Goal: Task Accomplishment & Management: Use online tool/utility

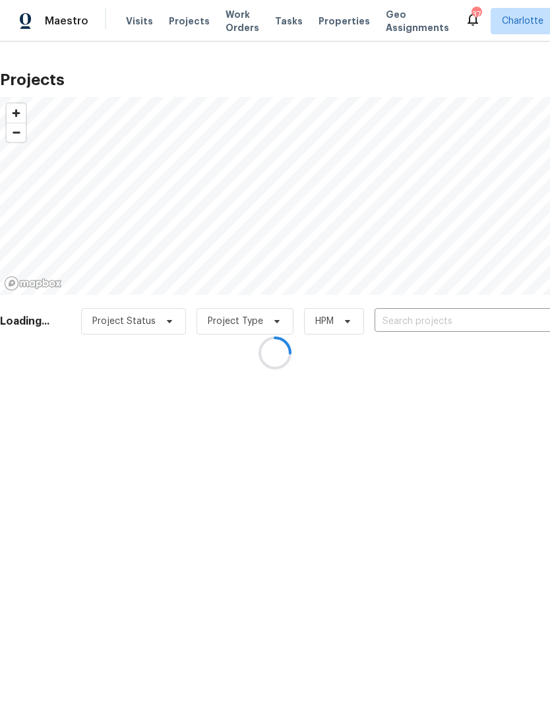
click at [477, 321] on div at bounding box center [275, 353] width 550 height 706
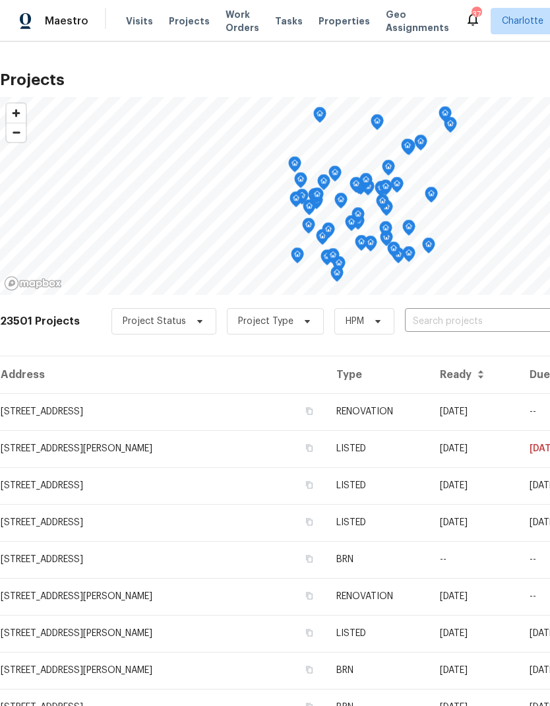
click at [468, 319] on input "text" at bounding box center [480, 322] width 151 height 20
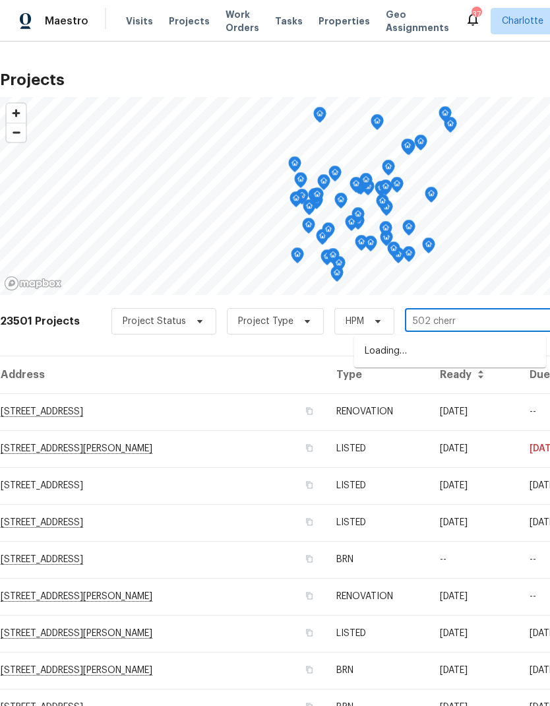
type input "502 cherry"
click at [493, 353] on li "[STREET_ADDRESS]" at bounding box center [450, 352] width 192 height 22
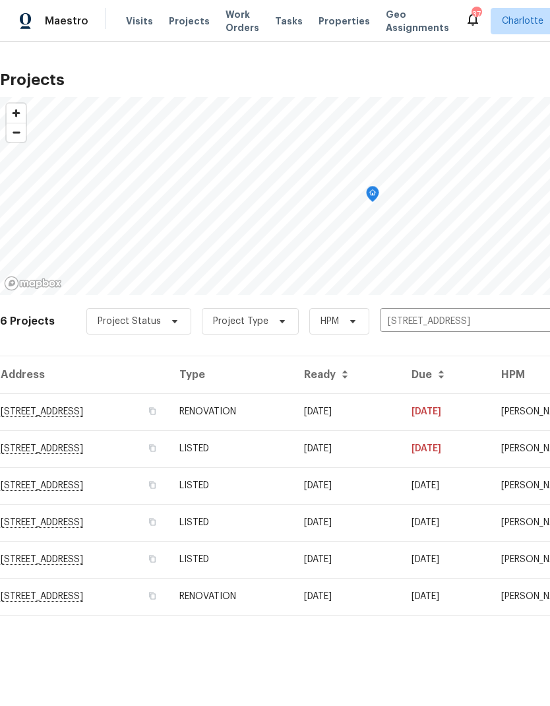
click at [455, 411] on td "[DATE]" at bounding box center [446, 411] width 90 height 37
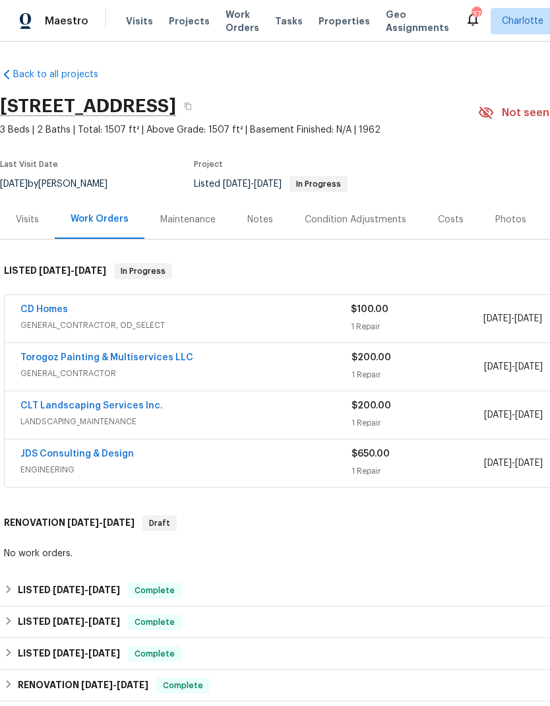
click at [37, 312] on link "CD Homes" at bounding box center [44, 309] width 48 height 9
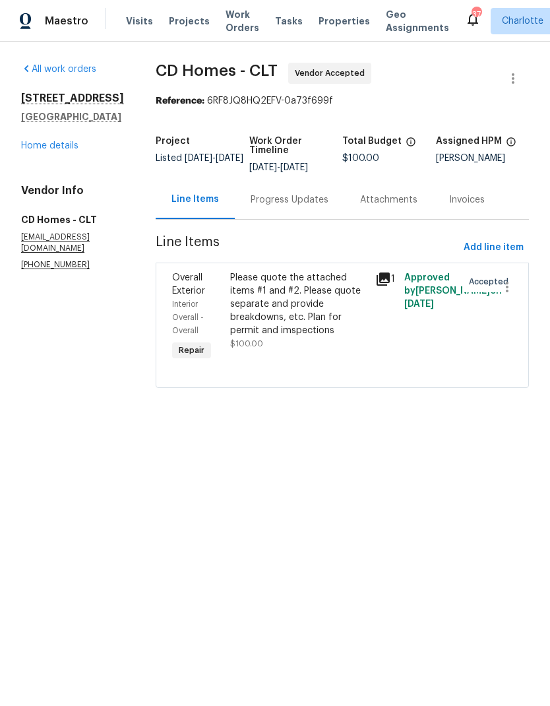
click at [340, 292] on div "Please quote the attached items #1 and #2. Please quote separate and provide br…" at bounding box center [298, 304] width 137 height 66
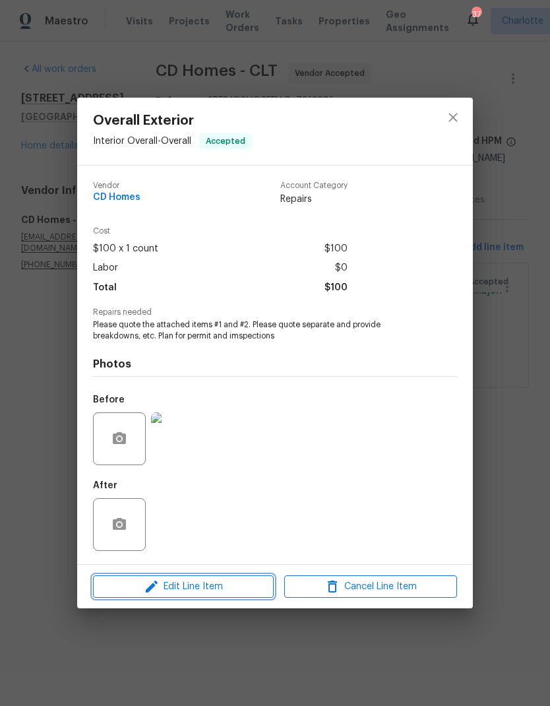
click at [222, 585] on span "Edit Line Item" at bounding box center [183, 587] width 173 height 17
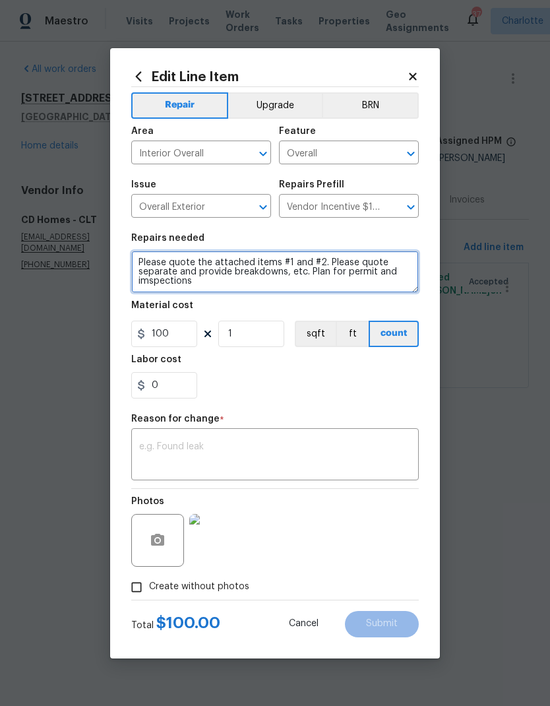
click at [149, 257] on textarea "Please quote the attached items #1 and #2. Please quote separate and provide br…" at bounding box center [275, 272] width 288 height 42
click at [148, 254] on textarea "Please quote the attached items #1 and #2. Please quote separate and provide br…" at bounding box center [275, 272] width 288 height 42
click at [148, 262] on textarea "Please quote the attached items #1 and #2. Please quote separate and provide br…" at bounding box center [275, 272] width 288 height 42
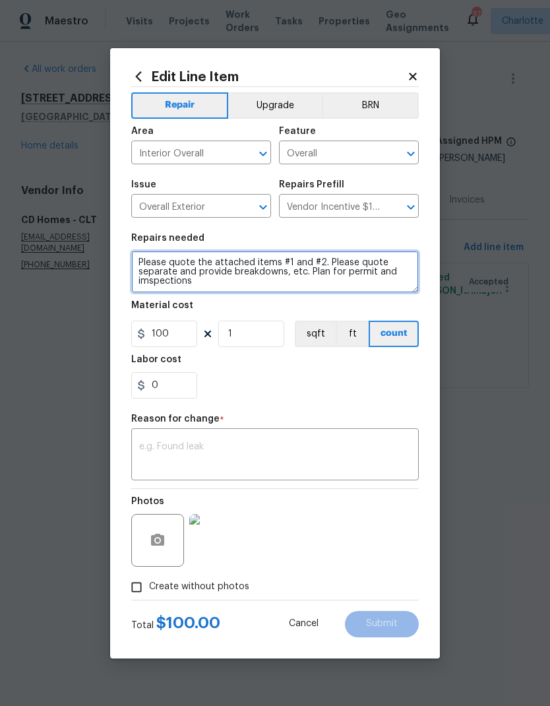
paste textarea "The ceiling in living room is dipped very bad. There is no load on the ceiling …"
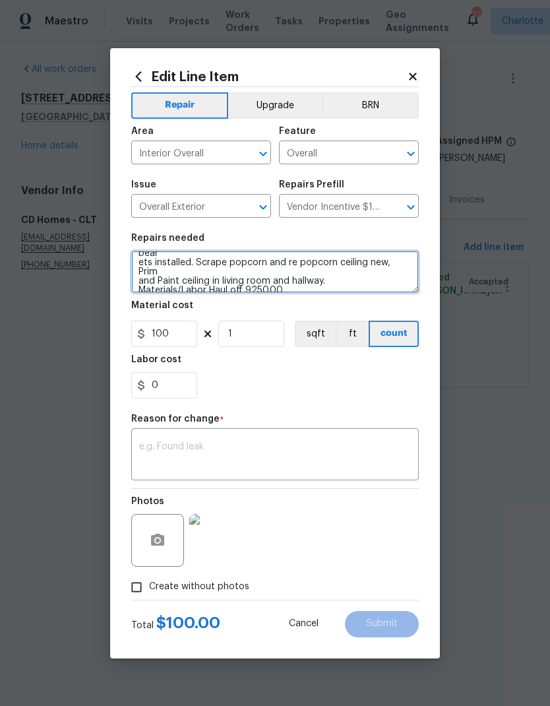
type textarea "The ceiling in living room is dipped very bad. There is no load on the ceiling …"
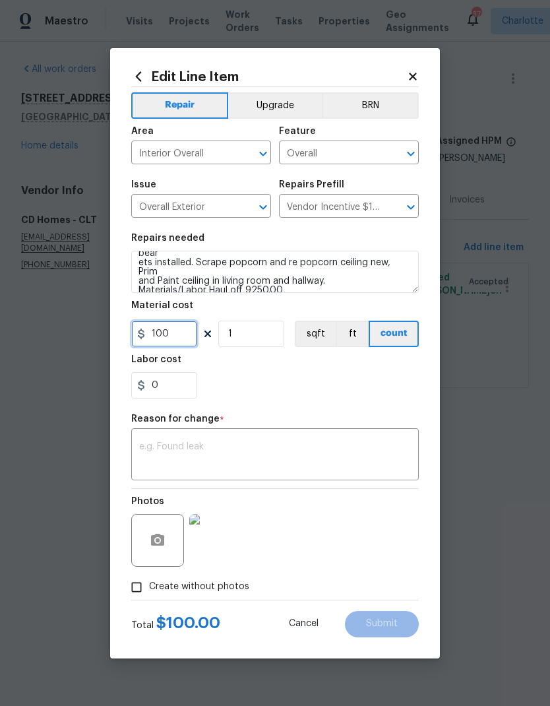
click at [187, 335] on input "100" at bounding box center [164, 334] width 66 height 26
type input "9250"
click at [366, 390] on div "0" at bounding box center [275, 385] width 288 height 26
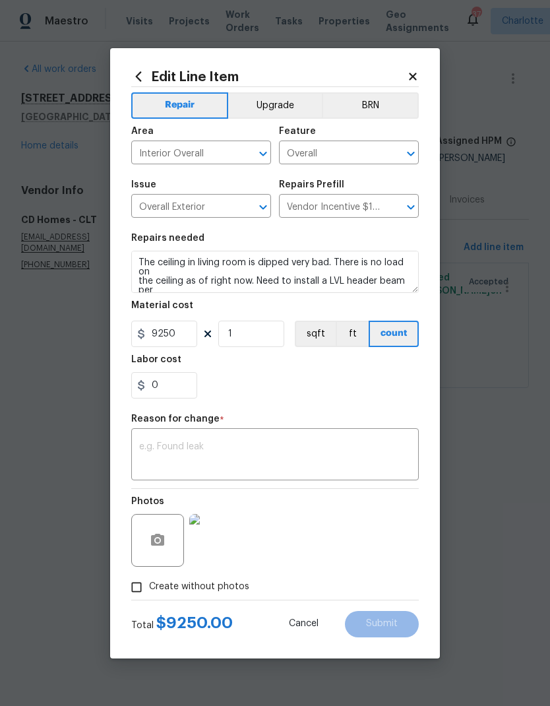
scroll to position [0, 0]
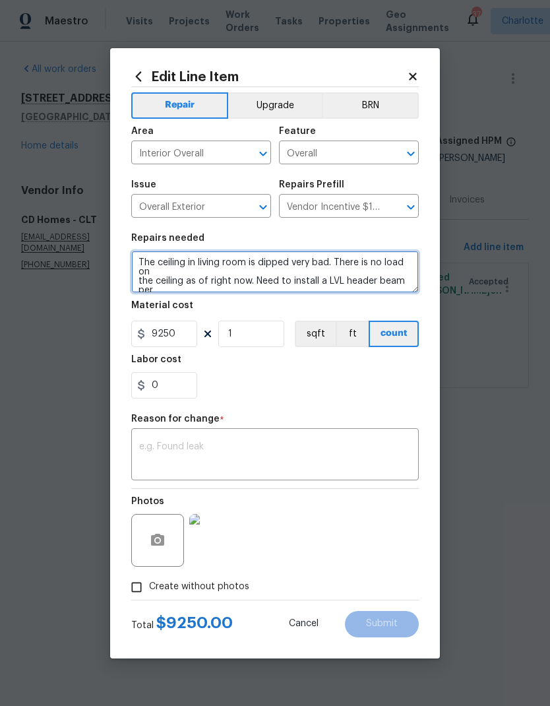
click at [139, 285] on textarea "The ceiling in living room is dipped very bad. There is no load on the ceiling …" at bounding box center [275, 272] width 288 height 42
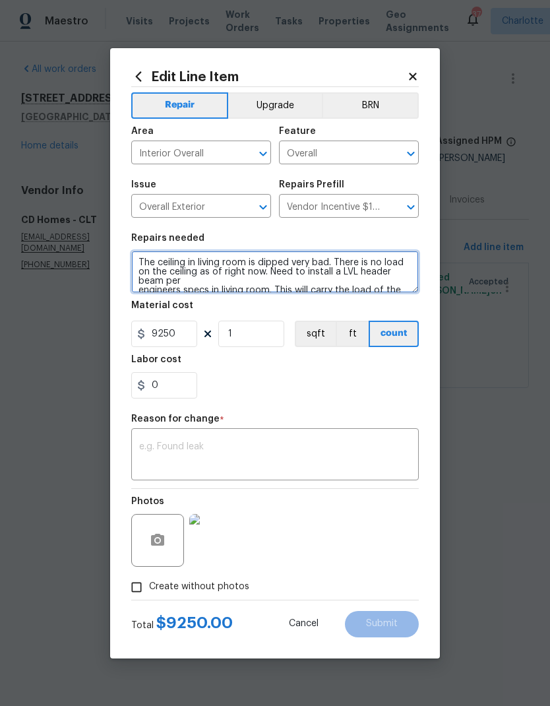
click at [139, 293] on textarea "The ceiling in living room is dipped very bad. There is no load on the ceiling …" at bounding box center [275, 272] width 288 height 42
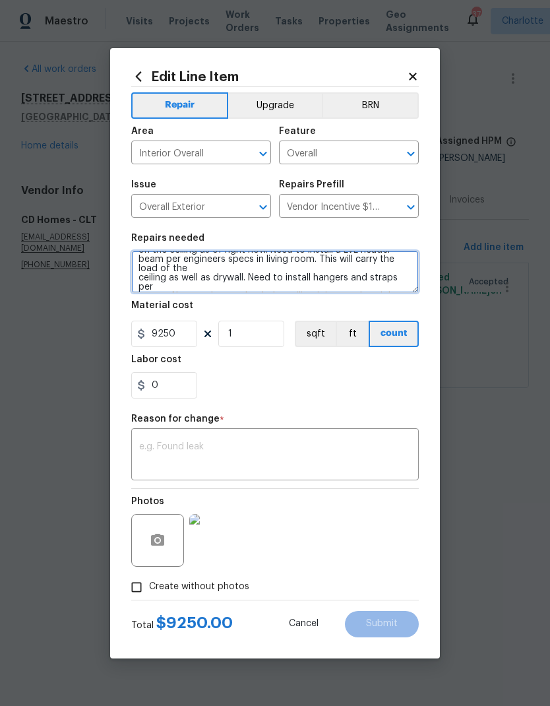
scroll to position [22, 0]
click at [143, 281] on textarea "The ceiling in living room is dipped very bad. There is no load on the ceiling …" at bounding box center [275, 272] width 288 height 42
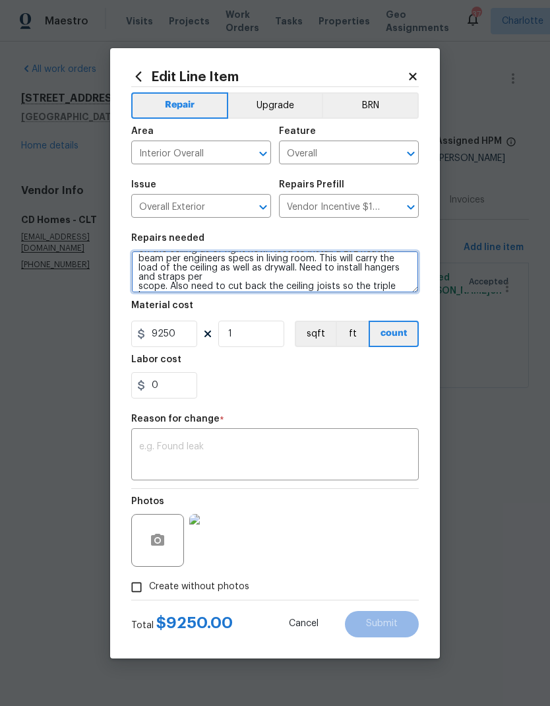
click at [143, 291] on textarea "The ceiling in living room is dipped very bad. There is no load on the ceiling …" at bounding box center [275, 272] width 288 height 42
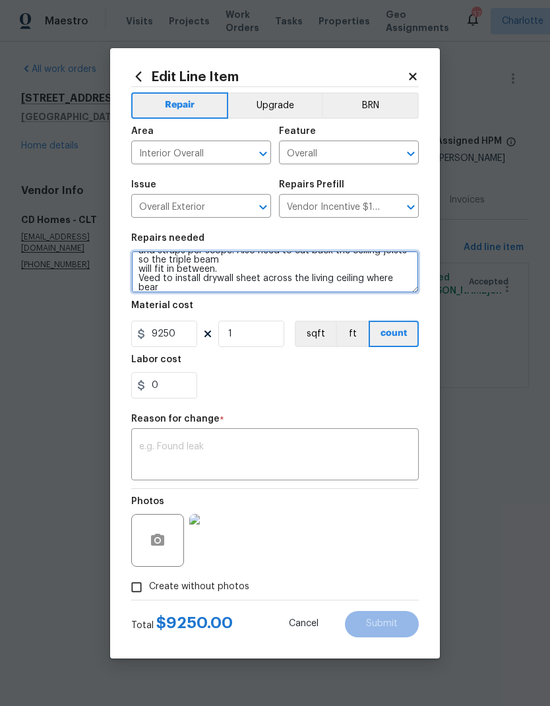
scroll to position [50, 0]
click at [141, 271] on textarea "The ceiling in living room is dipped very bad. There is no load on the ceiling …" at bounding box center [275, 272] width 288 height 42
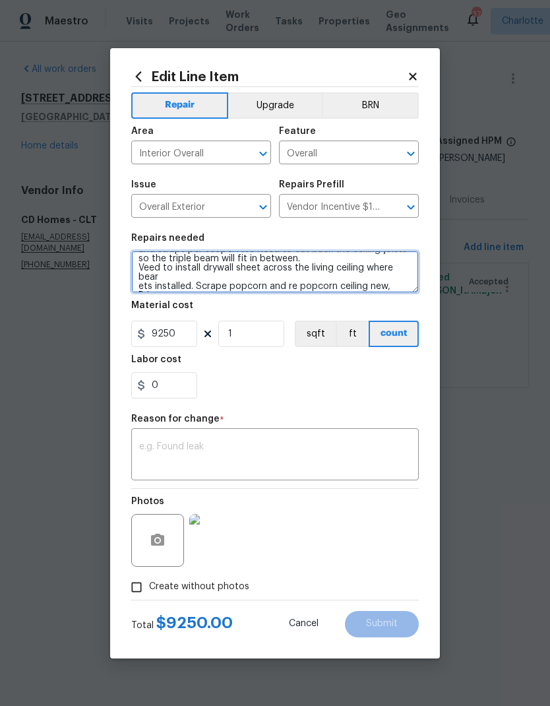
click at [140, 270] on textarea "The ceiling in living room is dipped very bad. There is no load on the ceiling …" at bounding box center [275, 272] width 288 height 42
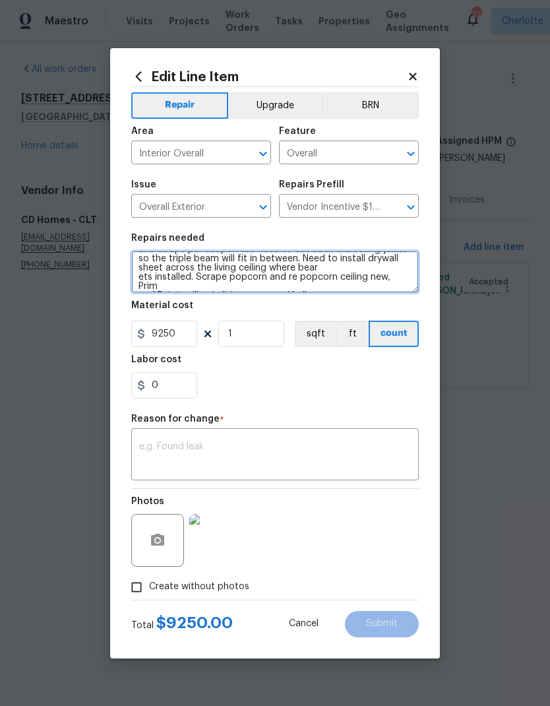
click at [140, 283] on textarea "The ceiling in living room is dipped very bad. There is no load on the ceiling …" at bounding box center [275, 272] width 288 height 42
click at [375, 271] on textarea "The ceiling in living room is dipped very bad. There is no load on the ceiling …" at bounding box center [275, 272] width 288 height 42
click at [139, 280] on textarea "The ceiling in living room is dipped very bad. There is no load on the ceiling …" at bounding box center [275, 272] width 288 height 42
click at [139, 289] on textarea "The ceiling in living room is dipped very bad. There is no load on the ceiling …" at bounding box center [275, 272] width 288 height 42
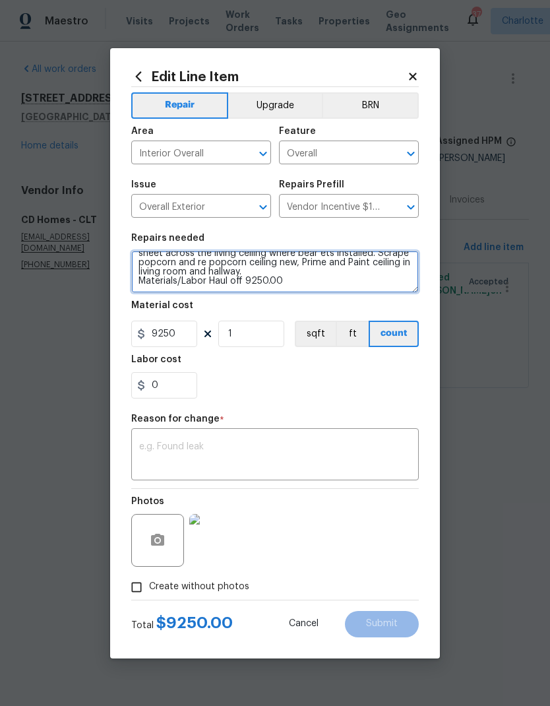
scroll to position [65, 0]
type textarea "The ceiling in living room is dipped very bad. There is no load on the ceiling …"
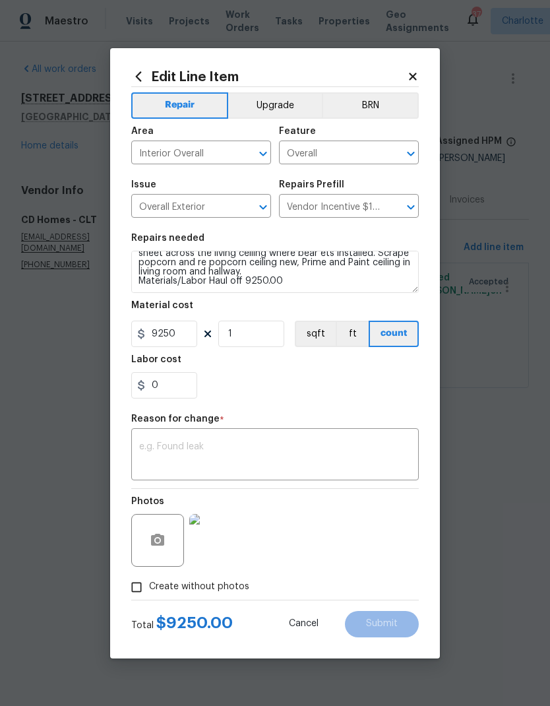
click at [384, 413] on div "Repair Upgrade BRN Area Interior Overall ​ Feature Overall ​ Issue Overall Exte…" at bounding box center [275, 343] width 288 height 513
click at [364, 446] on textarea at bounding box center [275, 456] width 272 height 28
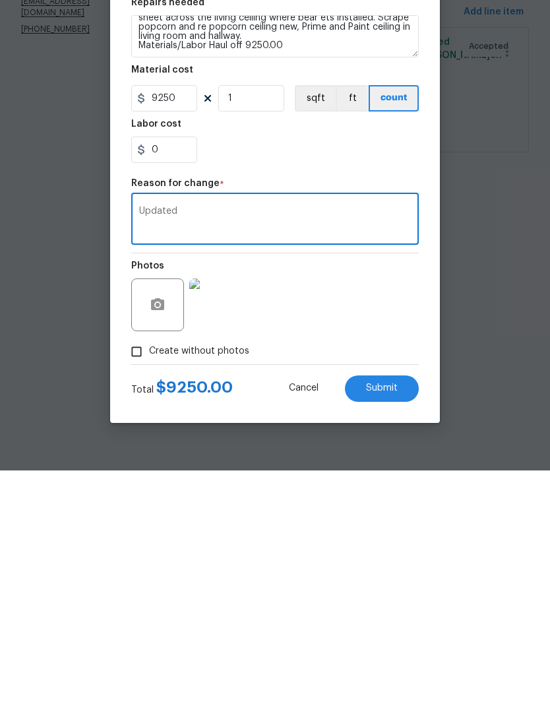
type textarea "Updated"
click at [364, 489] on div "Photos" at bounding box center [275, 532] width 288 height 86
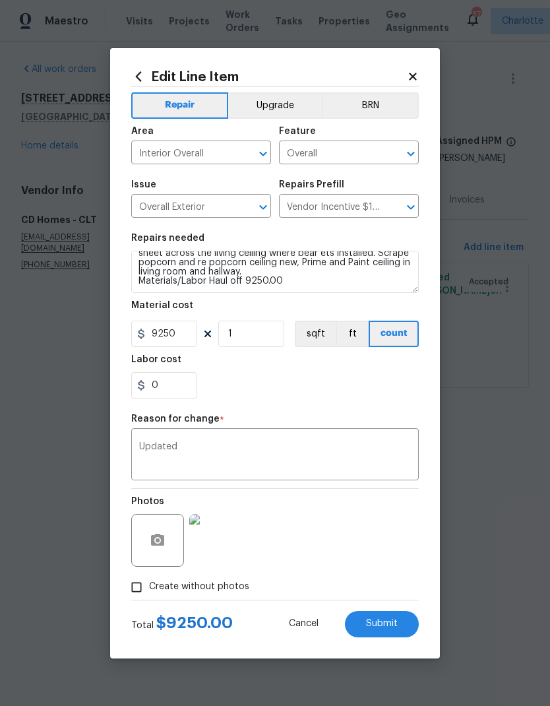
click at [397, 622] on span "Submit" at bounding box center [382, 624] width 32 height 10
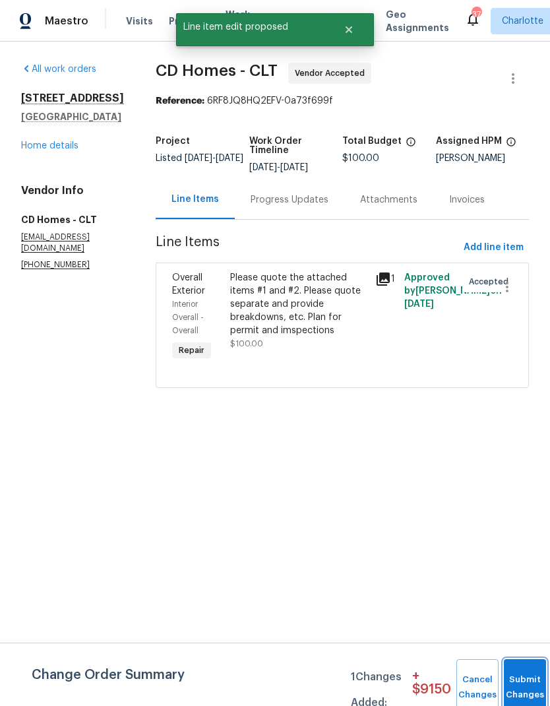
click at [523, 675] on button "Submit Changes" at bounding box center [525, 687] width 42 height 57
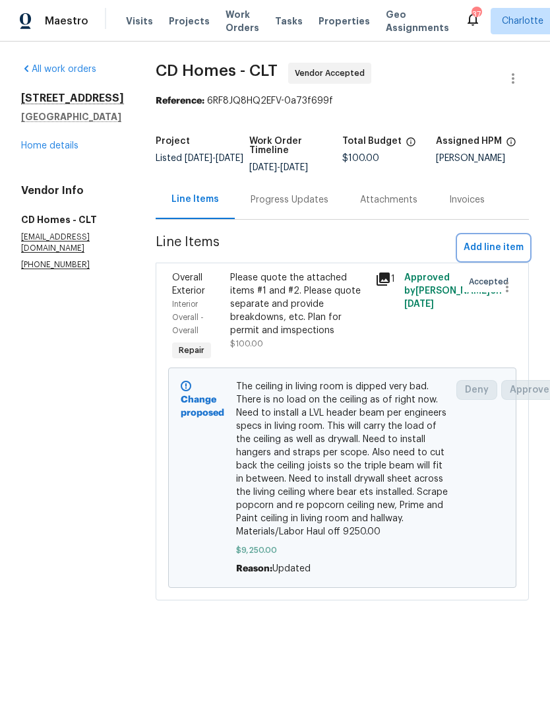
click at [498, 247] on span "Add line item" at bounding box center [494, 248] width 60 height 17
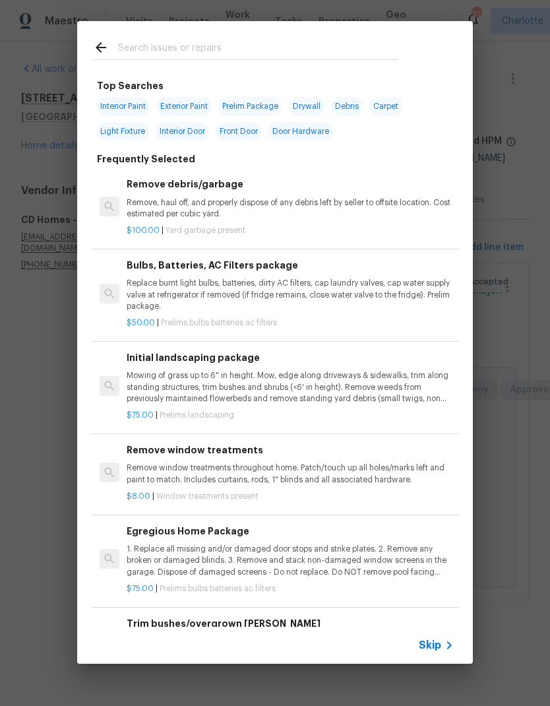
click at [124, 47] on input "text" at bounding box center [258, 50] width 280 height 20
type input "GC"
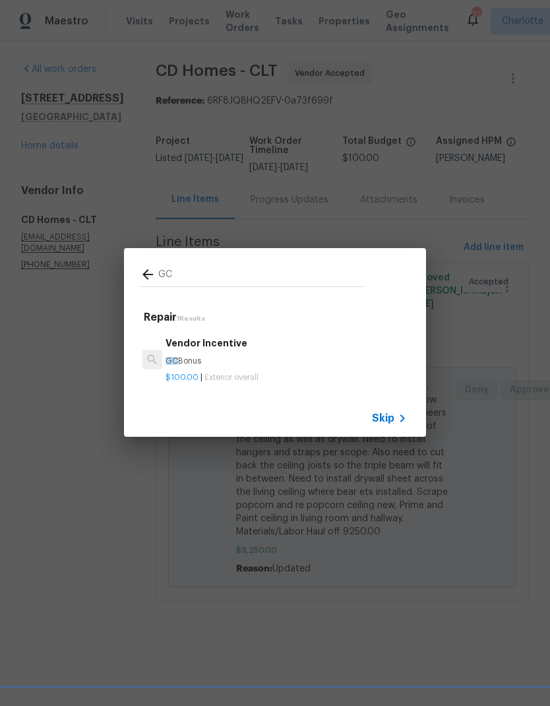
click at [245, 341] on h6 "Vendor Incentive" at bounding box center [287, 343] width 242 height 15
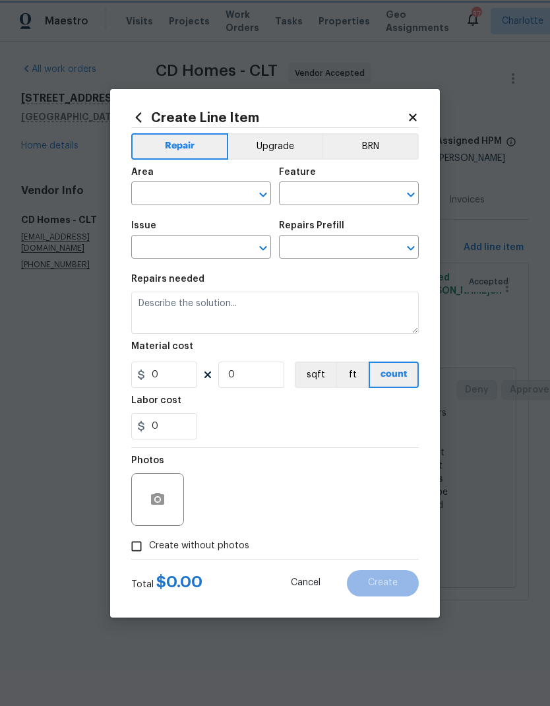
type input "Overall Exterior"
type input "Vendor Incentive $100.00"
type textarea "GC Bonus"
type input "100"
type input "1"
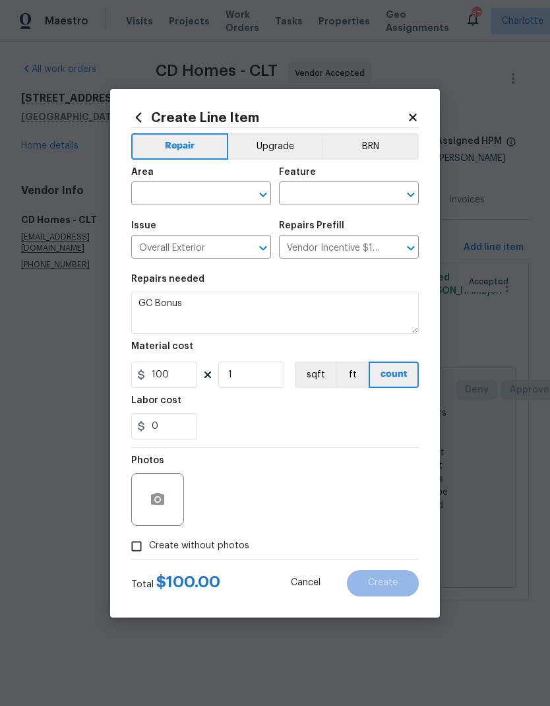
click at [229, 197] on input "text" at bounding box center [182, 195] width 103 height 20
click at [197, 251] on li "Interior Overall" at bounding box center [201, 246] width 140 height 22
type input "Interior Overall"
click at [323, 192] on input "text" at bounding box center [330, 195] width 103 height 20
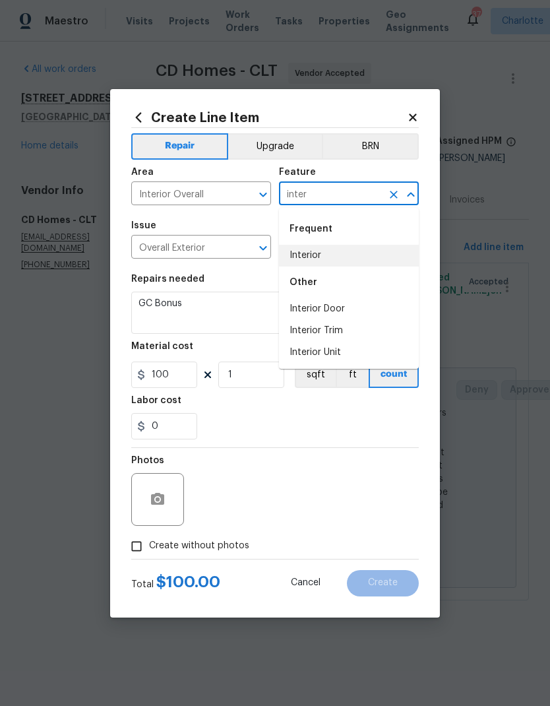
click at [325, 259] on li "Interior" at bounding box center [349, 256] width 140 height 22
type input "Interior"
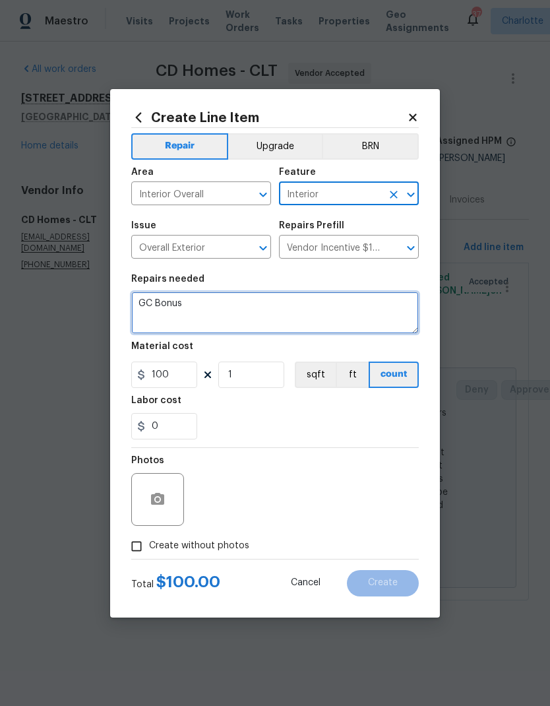
click at [258, 308] on textarea "GC Bonus" at bounding box center [275, 313] width 288 height 42
type textarea "G"
click at [139, 301] on textarea at bounding box center [275, 313] width 288 height 42
paste textarea "Install new footing for wing wall. Install new block wal tied into existing blo…"
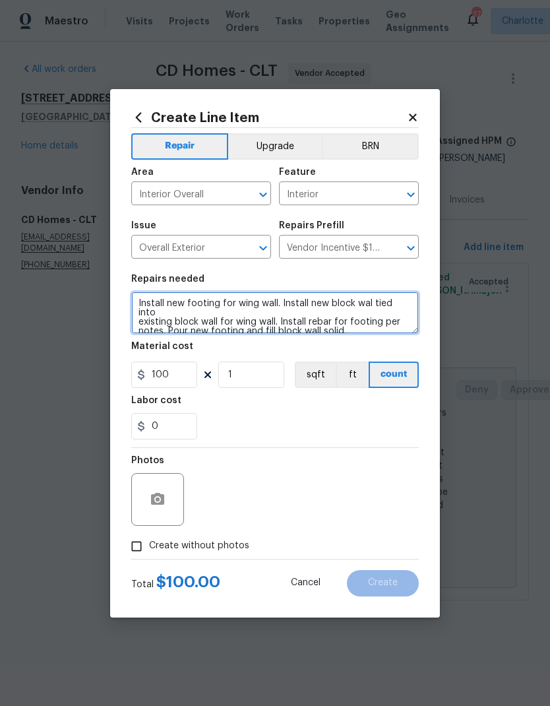
scroll to position [0, 0]
click at [139, 302] on textarea "Install new footing for wing wall. Install new block wal tied into existing blo…" at bounding box center [275, 313] width 288 height 42
click at [141, 307] on textarea "Install new footing for wing wall. Install new block wal tied into existing blo…" at bounding box center [275, 313] width 288 height 42
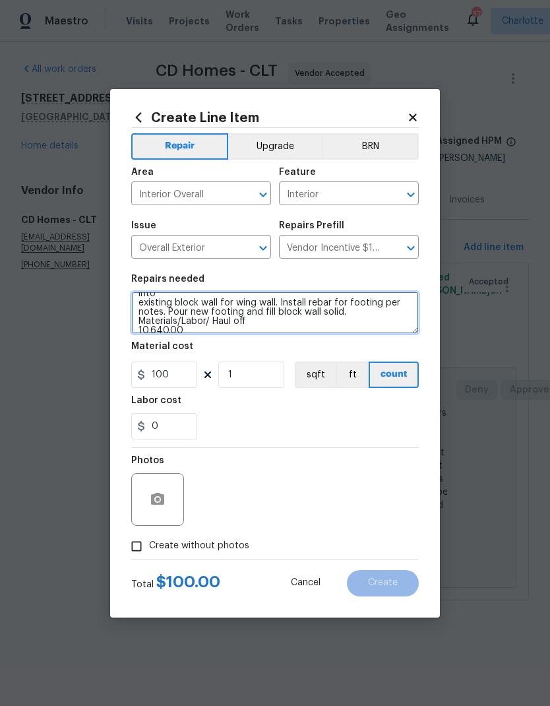
scroll to position [18, 0]
type textarea "Install new footing for wing wall. Install new block wal tied into existing blo…"
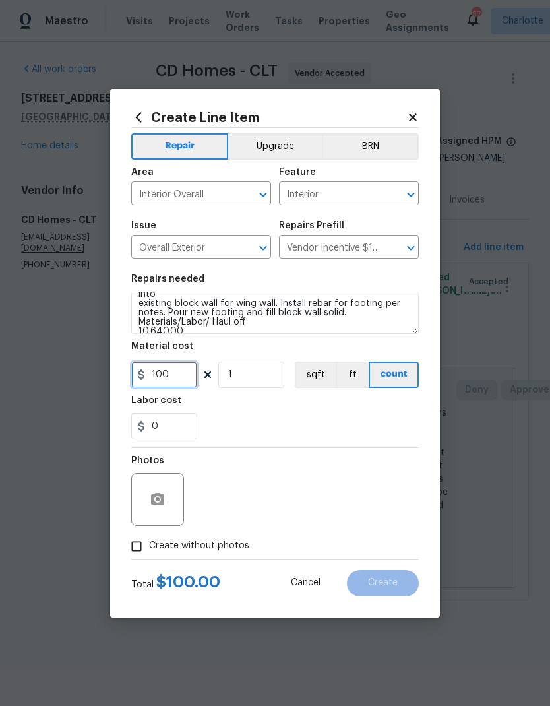
click at [163, 371] on input "100" at bounding box center [164, 375] width 66 height 26
type input "10640"
click at [356, 419] on div "0" at bounding box center [275, 426] width 288 height 26
click at [139, 552] on input "Create without photos" at bounding box center [136, 546] width 25 height 25
checkbox input "true"
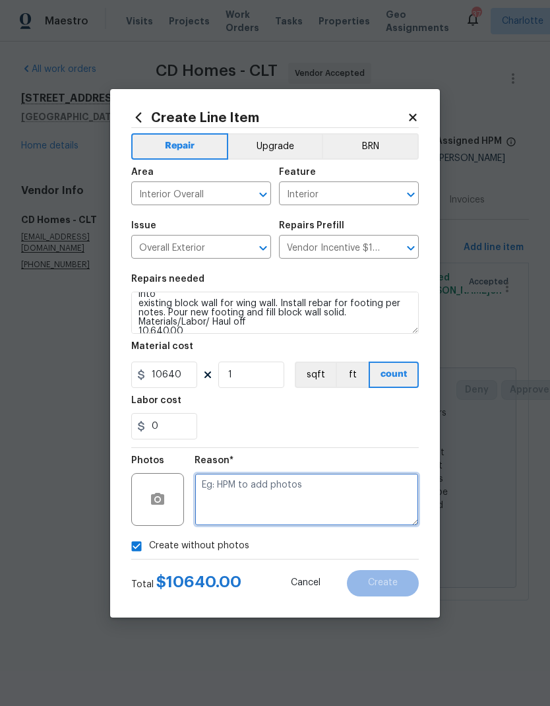
click at [356, 503] on textarea at bounding box center [307, 499] width 224 height 53
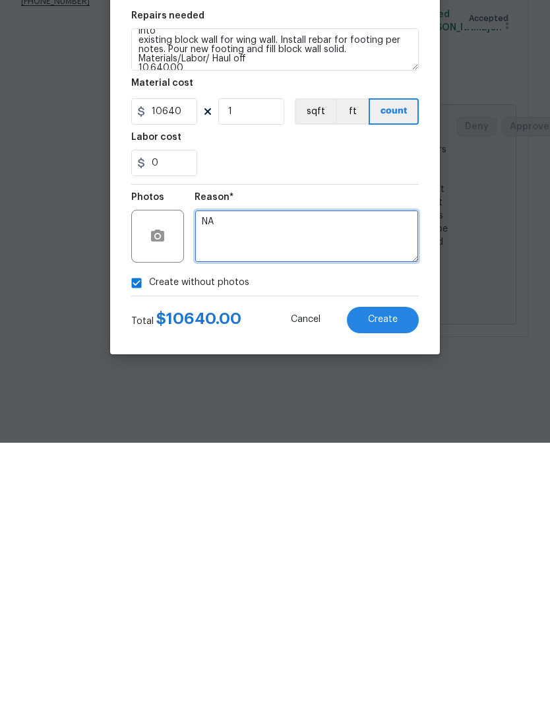
type textarea "NA"
click at [395, 578] on span "Create" at bounding box center [383, 583] width 30 height 10
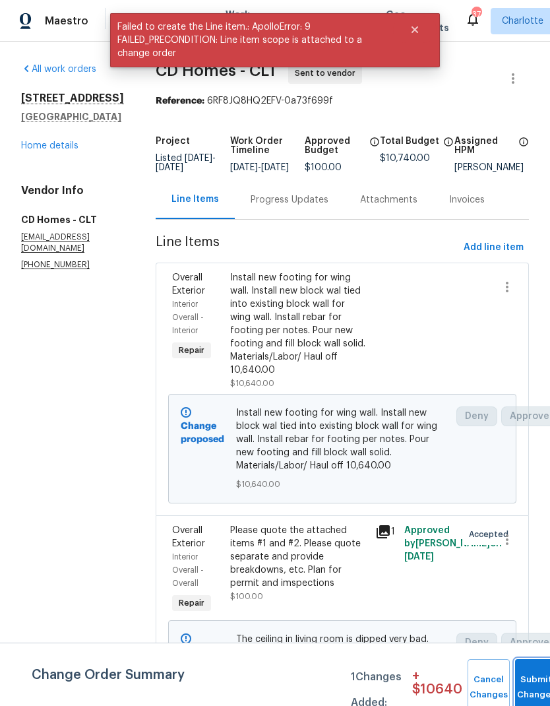
click at [531, 679] on button "Submit Changes" at bounding box center [536, 687] width 42 height 57
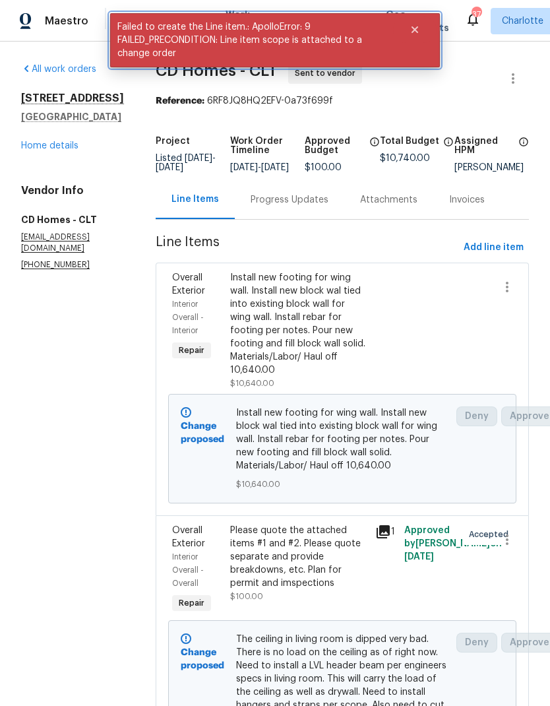
click at [422, 29] on button "Close" at bounding box center [415, 30] width 44 height 26
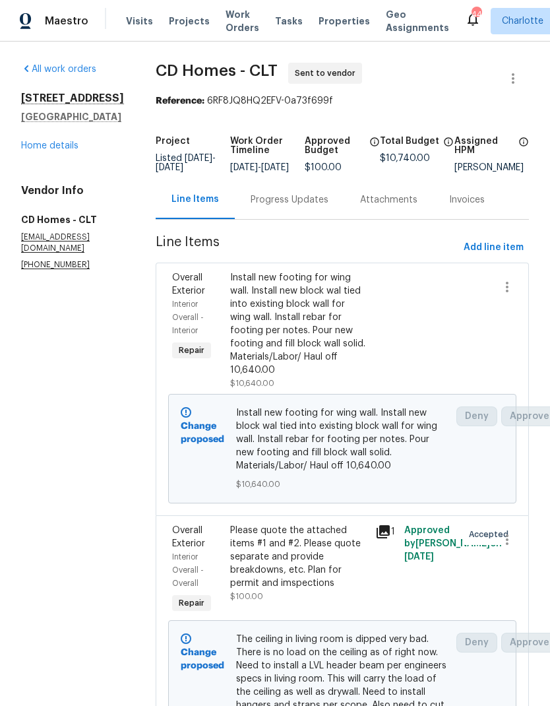
click at [36, 149] on link "Home details" at bounding box center [49, 145] width 57 height 9
